Goal: Transaction & Acquisition: Download file/media

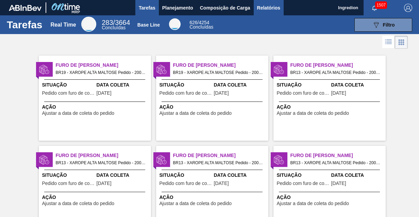
click at [268, 7] on span "Relatórios" at bounding box center [268, 8] width 23 height 8
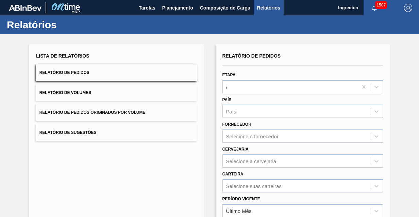
type input "Aguardando Faturamento"
type input "Xarope"
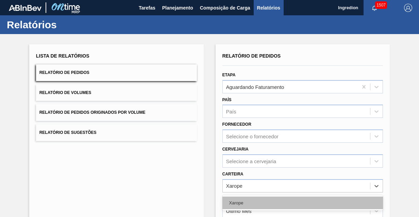
click at [302, 196] on div "Xarope" at bounding box center [302, 202] width 161 height 13
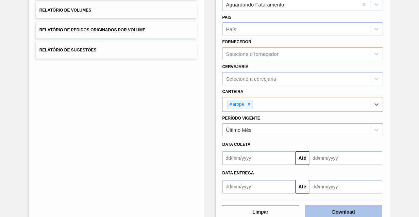
click at [342, 210] on button "Download" at bounding box center [344, 212] width 78 height 14
